Goal: Information Seeking & Learning: Learn about a topic

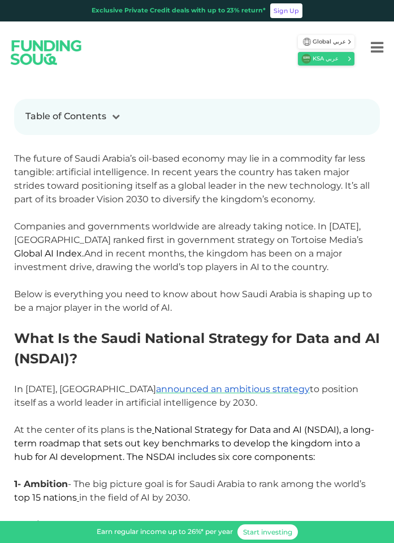
scroll to position [346, 0]
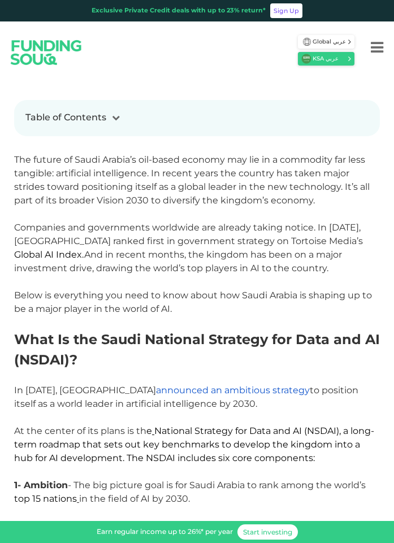
click at [220, 391] on span "announced an ambitious strategy" at bounding box center [233, 390] width 154 height 11
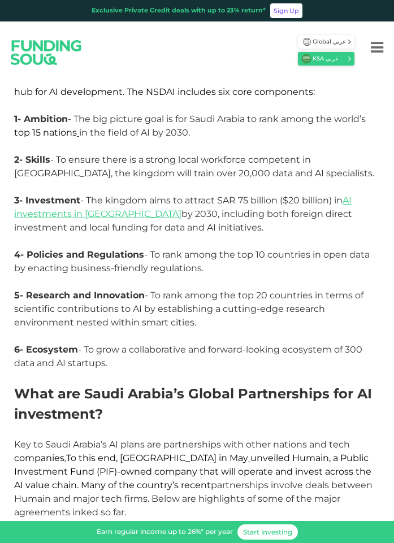
scroll to position [635, 0]
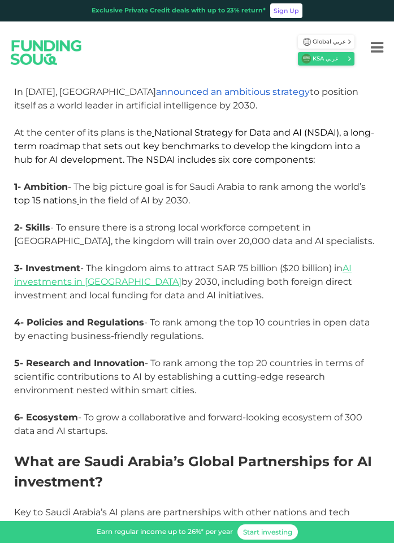
click at [156, 93] on span "announced an ambitious strategy" at bounding box center [233, 91] width 154 height 11
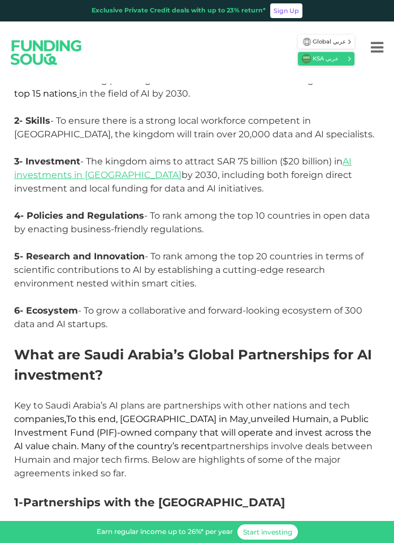
scroll to position [655, 0]
